Goal: Task Accomplishment & Management: Manage account settings

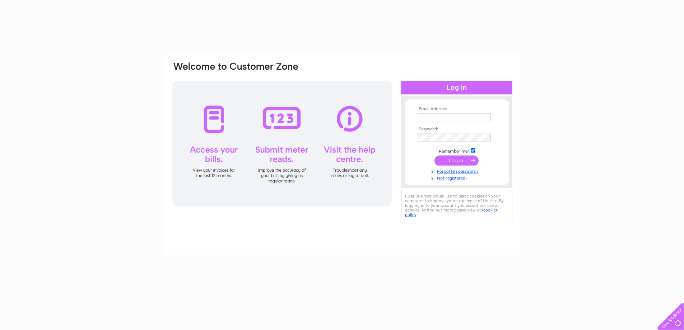
type input "office@sjuptonfarms.co.uk"
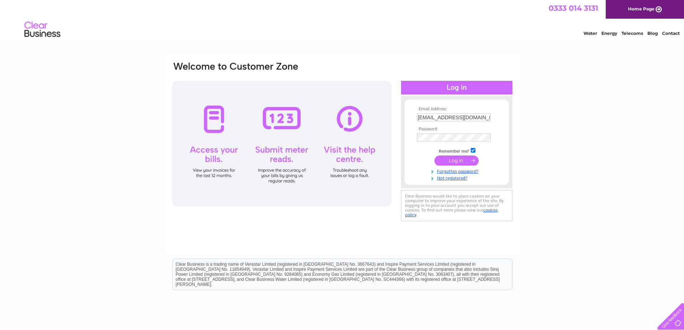
click at [454, 162] on input "submit" at bounding box center [457, 161] width 44 height 10
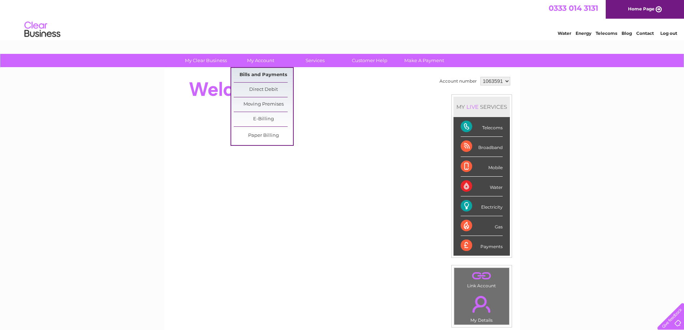
click at [260, 72] on link "Bills and Payments" at bounding box center [263, 75] width 59 height 14
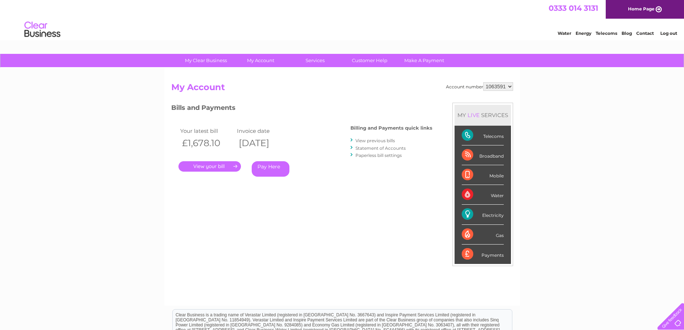
click at [202, 166] on link "." at bounding box center [210, 166] width 63 height 10
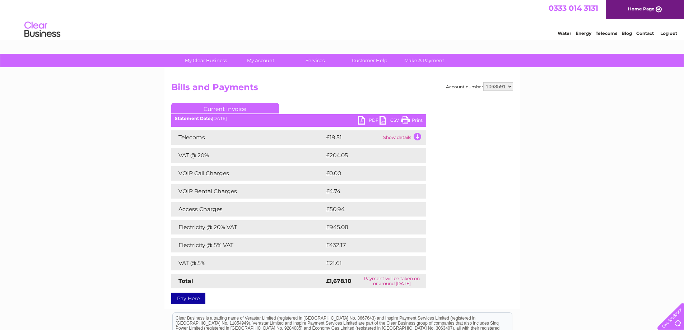
click at [359, 119] on link "PDF" at bounding box center [369, 121] width 22 height 10
click at [674, 34] on link "Log out" at bounding box center [669, 33] width 17 height 5
